Goal: Task Accomplishment & Management: Manage account settings

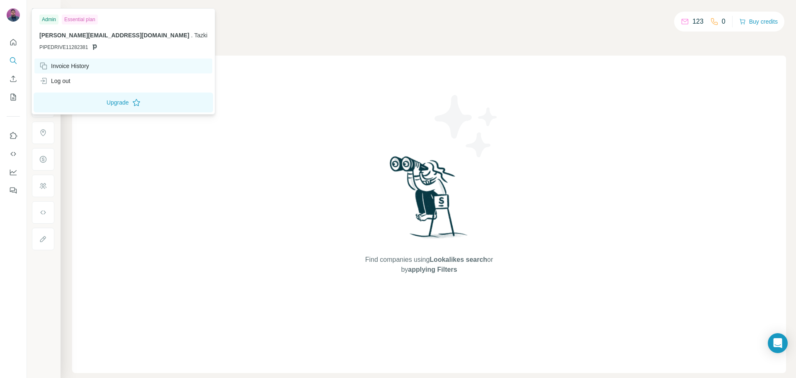
click at [71, 66] on div "Invoice History" at bounding box center [64, 66] width 50 height 8
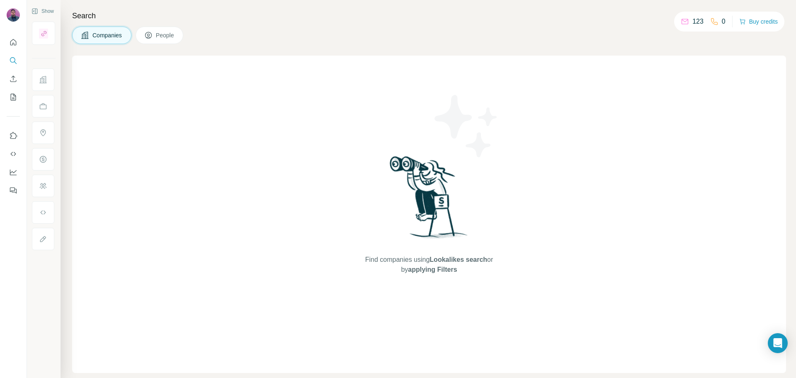
click at [136, 353] on button "Close" at bounding box center [136, 360] width 27 height 15
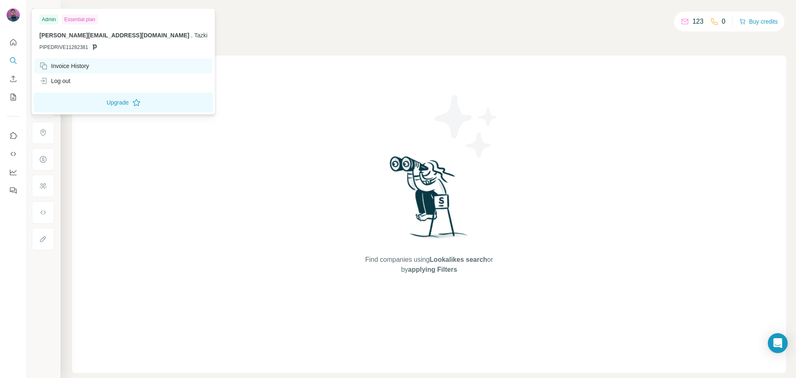
click at [83, 59] on div "Invoice History" at bounding box center [123, 65] width 178 height 15
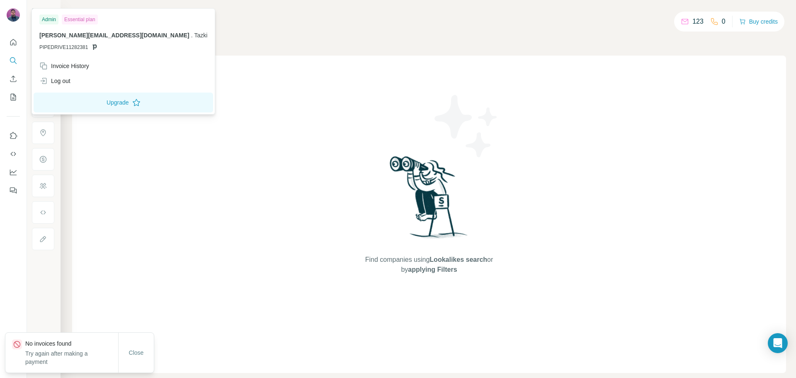
click at [82, 19] on div "Essential plan" at bounding box center [80, 20] width 36 height 10
click at [55, 20] on div "Admin" at bounding box center [48, 20] width 19 height 10
click at [418, 36] on div "Companies People" at bounding box center [429, 35] width 714 height 17
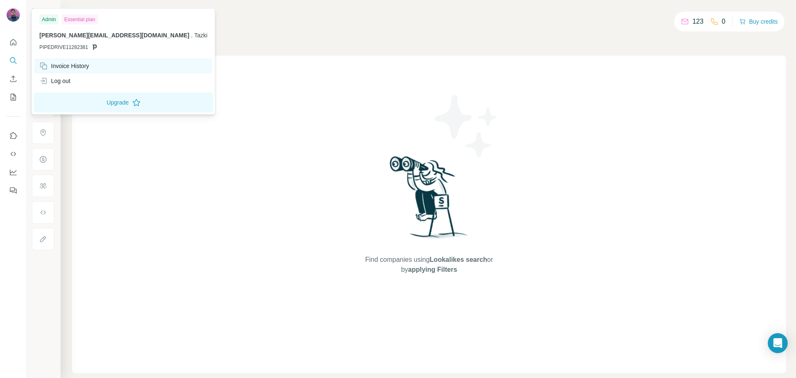
click at [66, 67] on div "Invoice History" at bounding box center [64, 66] width 50 height 8
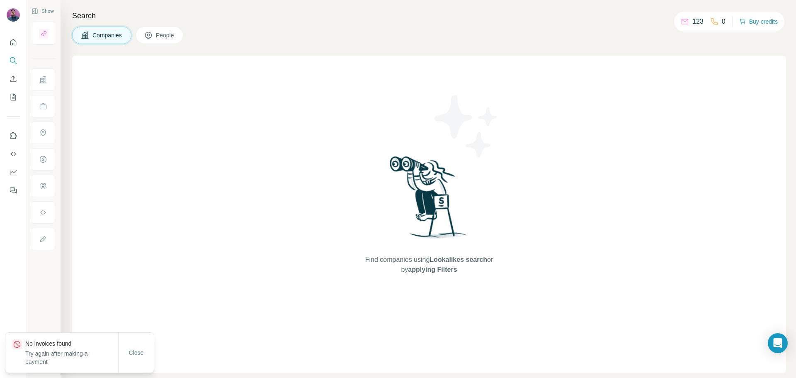
click at [234, 217] on div "Find companies using Lookalikes search or by applying Filters" at bounding box center [429, 214] width 714 height 317
click at [14, 45] on icon "Quick start" at bounding box center [13, 42] width 8 height 8
